Goal: Find contact information: Find contact information

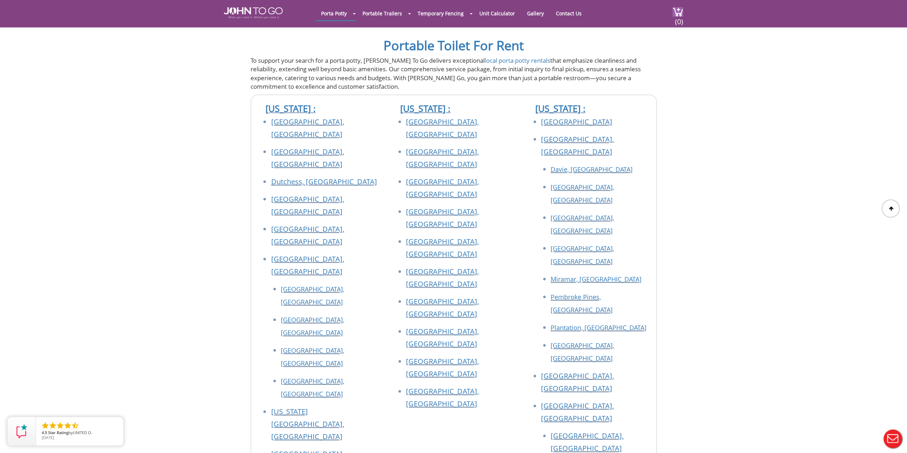
scroll to position [748, 0]
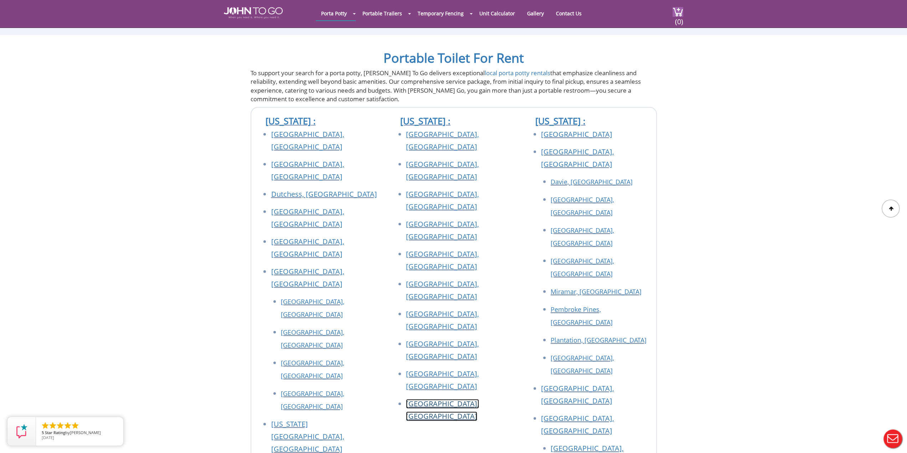
click at [438, 399] on link "[GEOGRAPHIC_DATA], [GEOGRAPHIC_DATA]" at bounding box center [442, 410] width 73 height 22
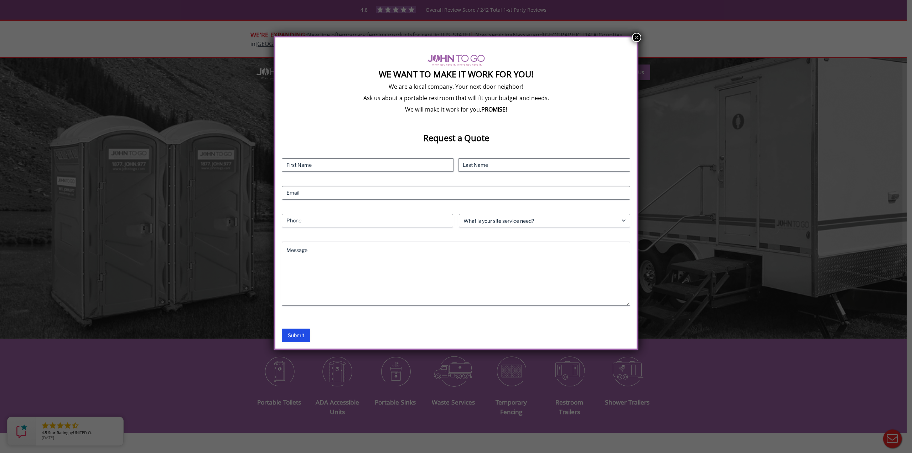
click at [636, 35] on button "×" at bounding box center [636, 37] width 9 height 9
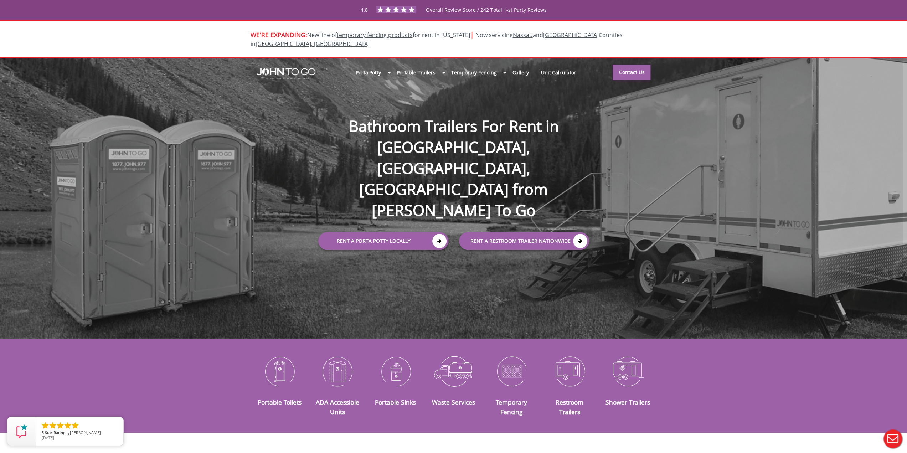
click at [892, 432] on button "Live Chat" at bounding box center [892, 438] width 28 height 28
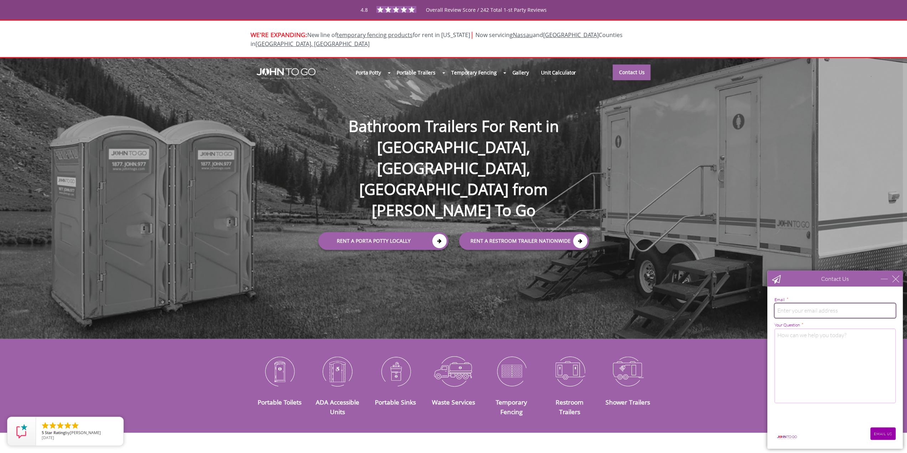
click at [802, 308] on input "email" at bounding box center [834, 310] width 121 height 14
click at [896, 279] on div "close" at bounding box center [895, 278] width 7 height 7
